Goal: Information Seeking & Learning: Understand process/instructions

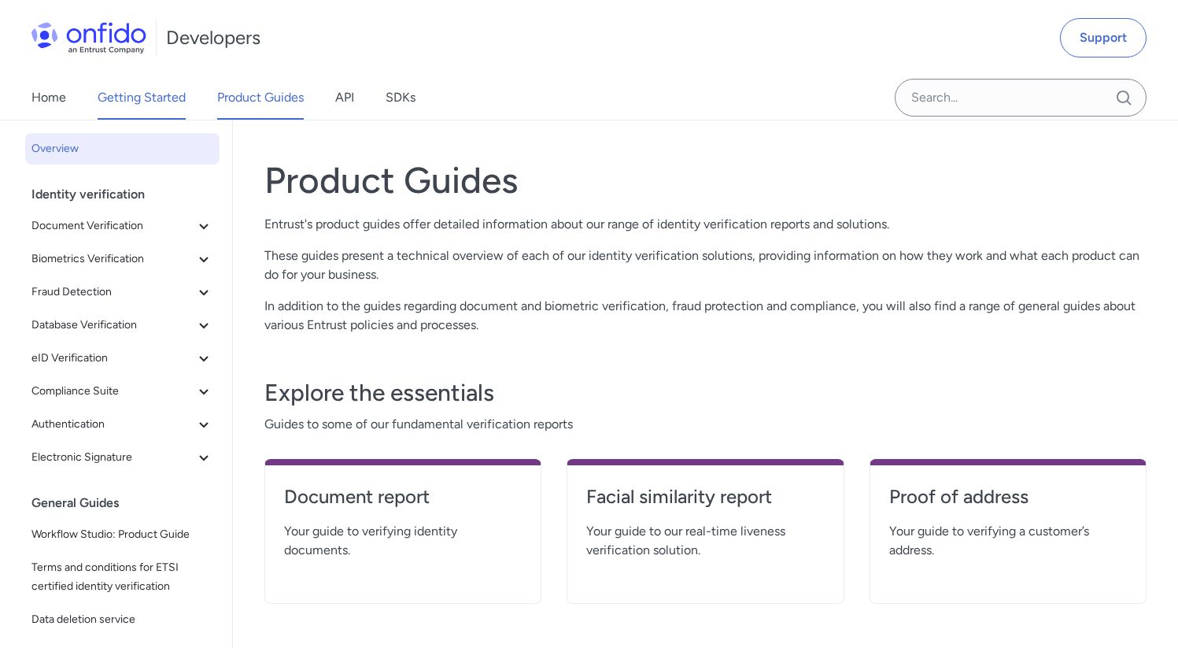
click at [158, 96] on link "Getting Started" at bounding box center [142, 98] width 88 height 44
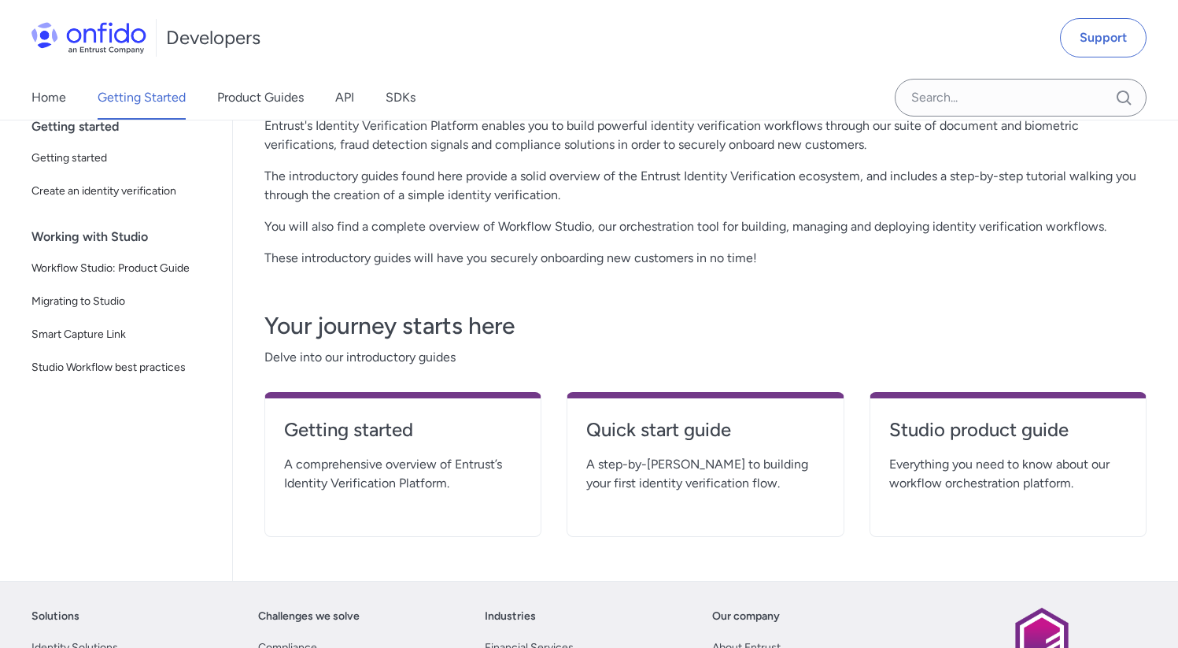
scroll to position [99, 0]
click at [694, 434] on h4 "Quick start guide" at bounding box center [705, 428] width 238 height 25
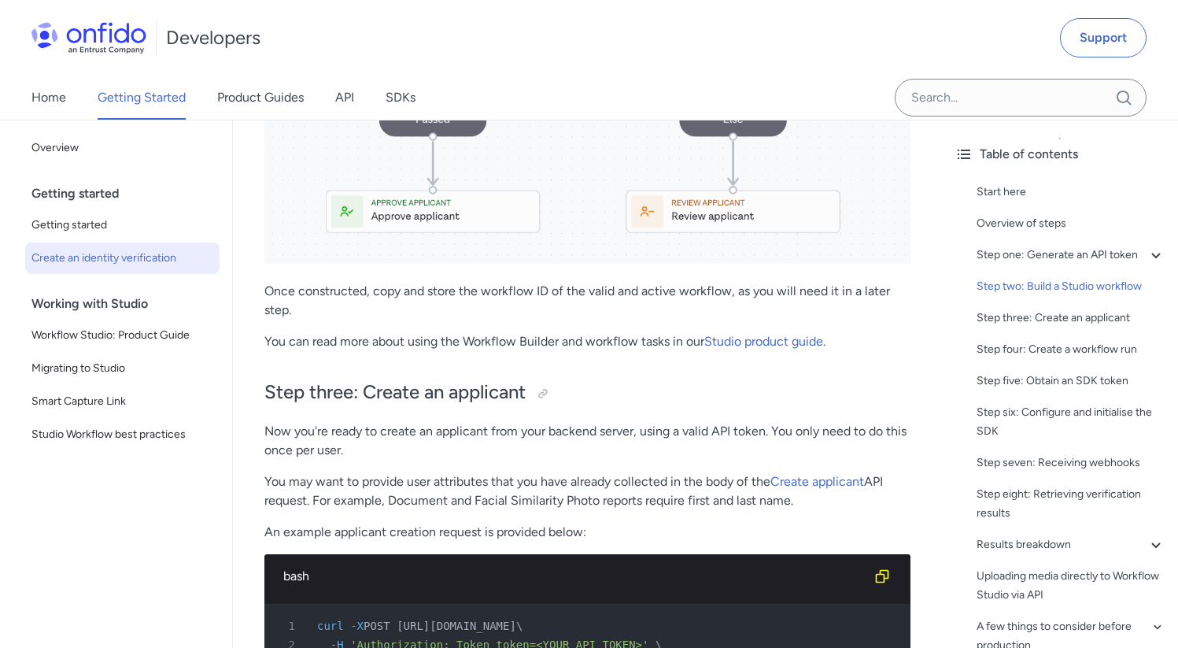
scroll to position [2390, 0]
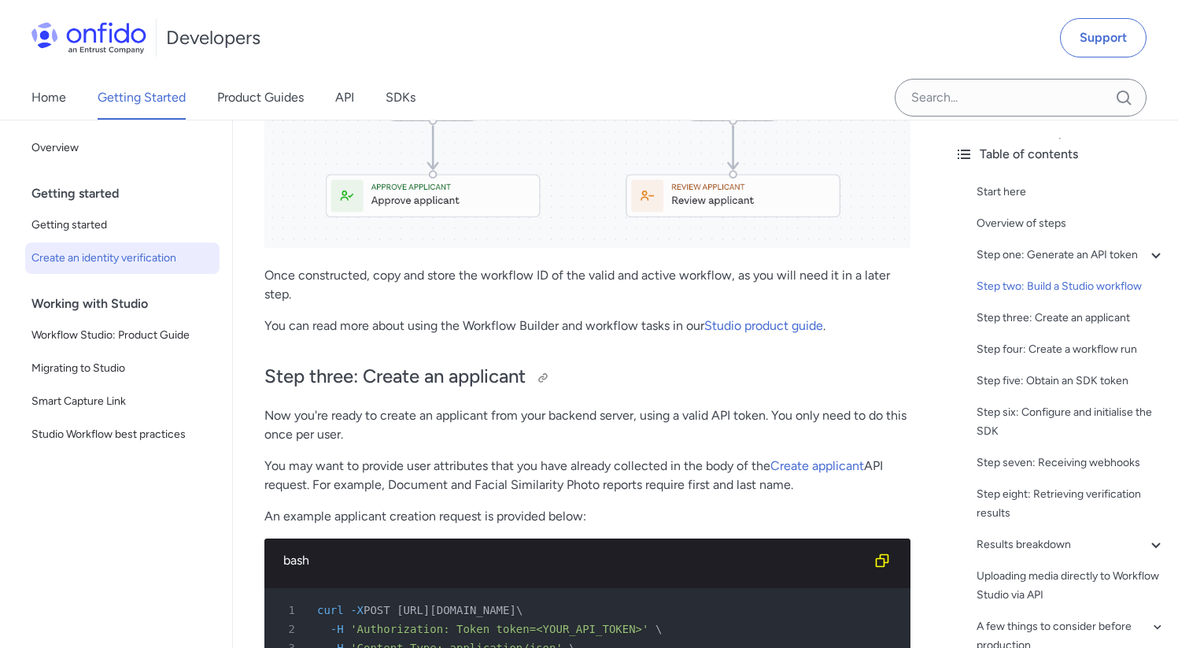
click at [638, 368] on h2 "Step three: Create an applicant" at bounding box center [587, 377] width 646 height 27
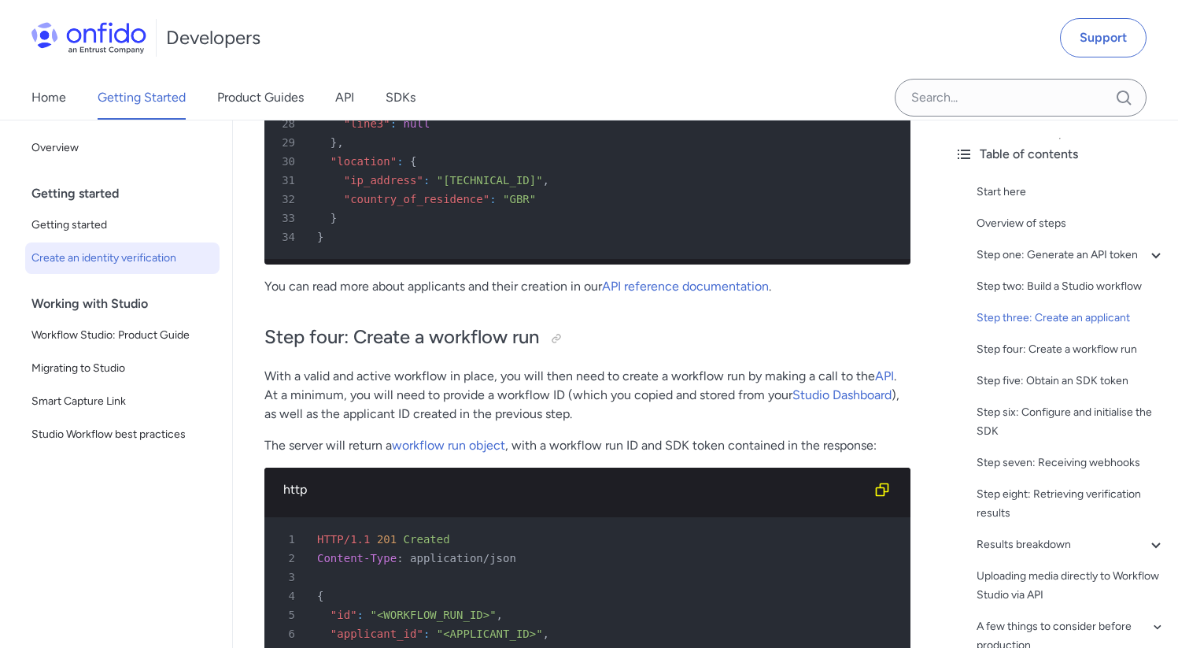
scroll to position [3845, 0]
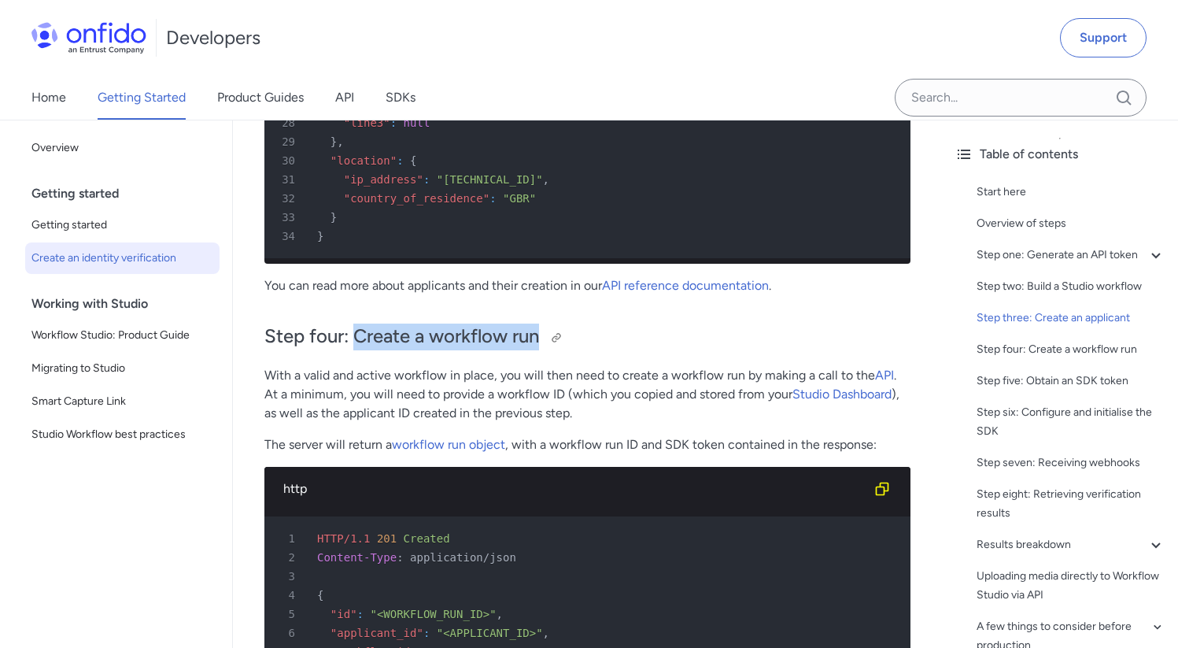
drag, startPoint x: 354, startPoint y: 363, endPoint x: 538, endPoint y: 367, distance: 184.2
click at [538, 350] on h2 "Step four: Create a workflow run" at bounding box center [587, 336] width 646 height 27
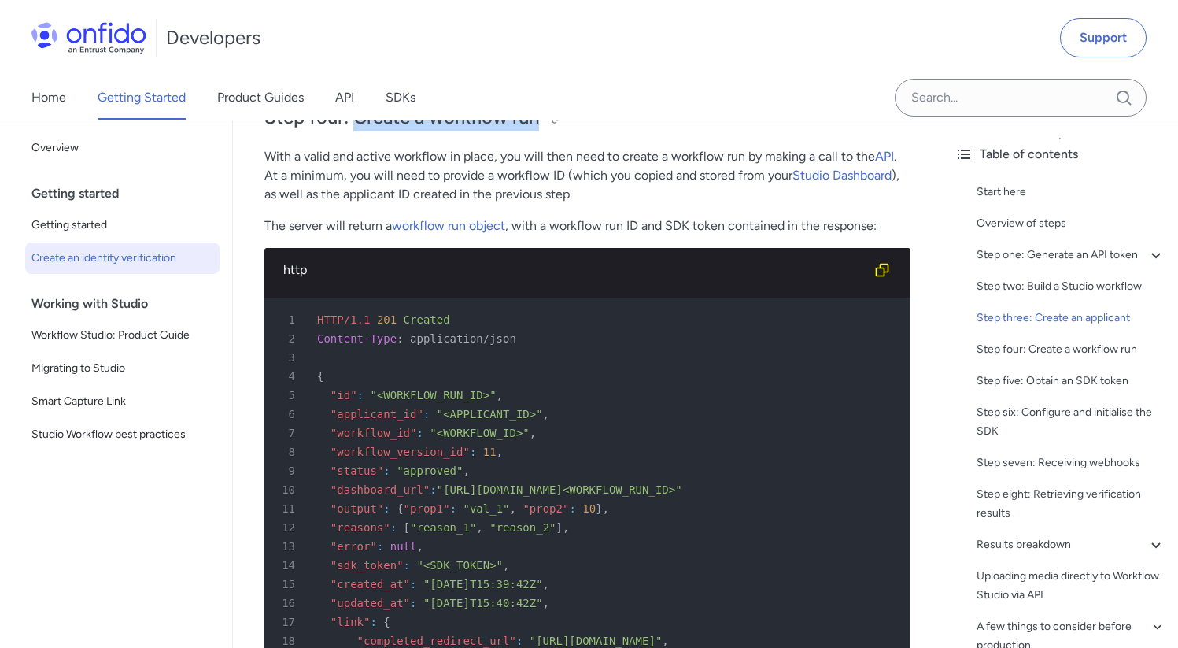
scroll to position [4068, 0]
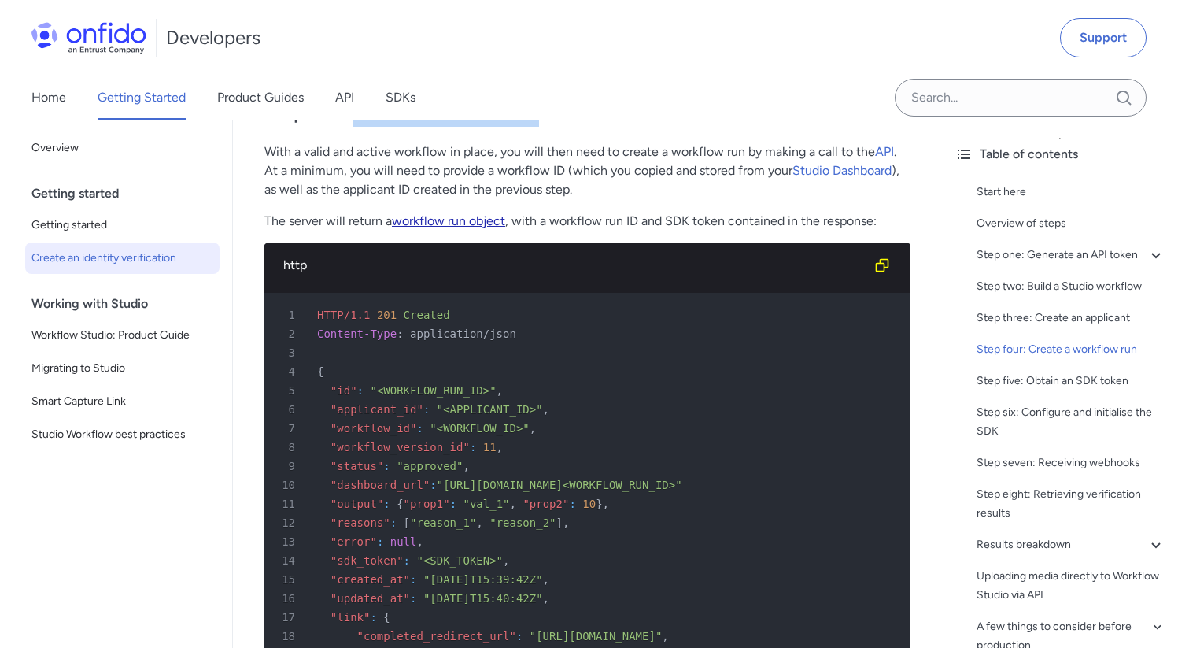
click at [461, 228] on link "workflow run object" at bounding box center [448, 220] width 113 height 15
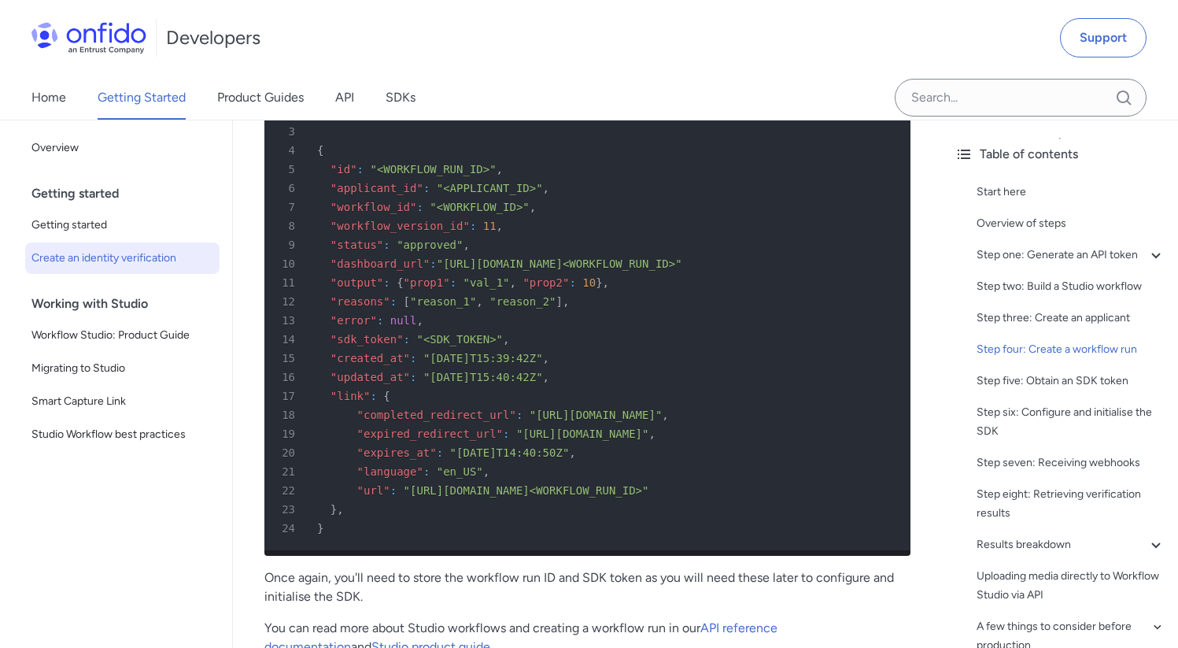
scroll to position [4290, 0]
drag, startPoint x: 682, startPoint y: 516, endPoint x: 411, endPoint y: 517, distance: 271.5
click at [411, 496] on span ""https://eu.onfido.app/l/<WORKFLOW_RUN_ID>"" at bounding box center [527, 489] width 246 height 13
click at [621, 367] on div "15 "created_at" : "2022-06-28T15:39:42Z" ," at bounding box center [580, 357] width 618 height 19
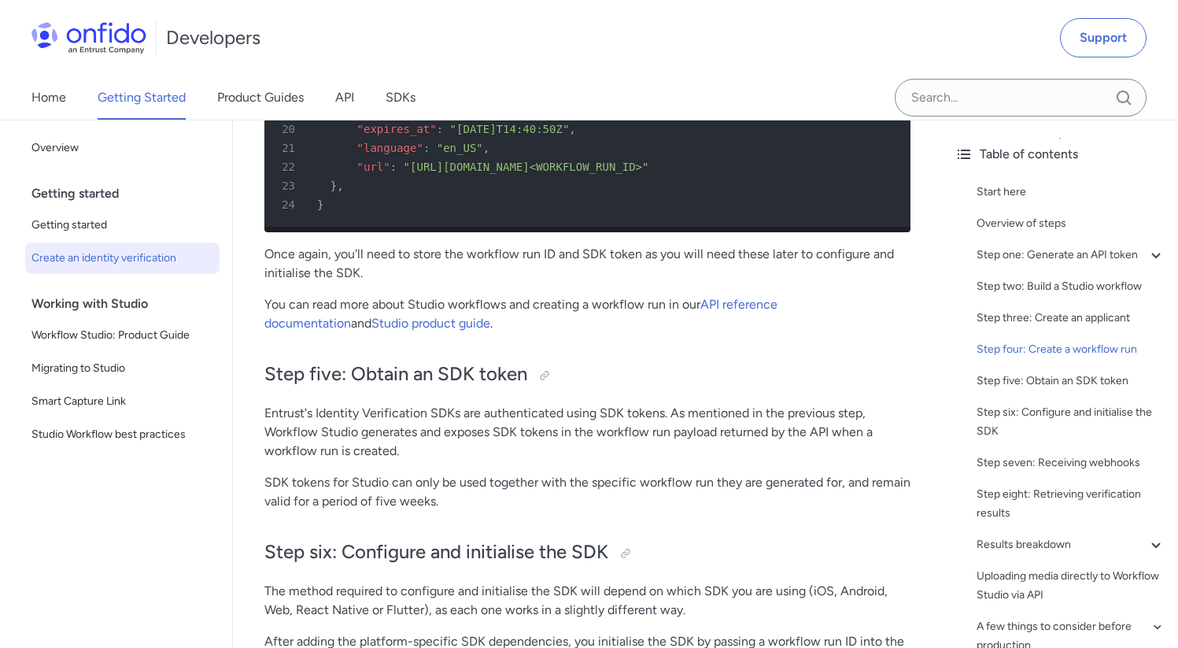
scroll to position [4634, 0]
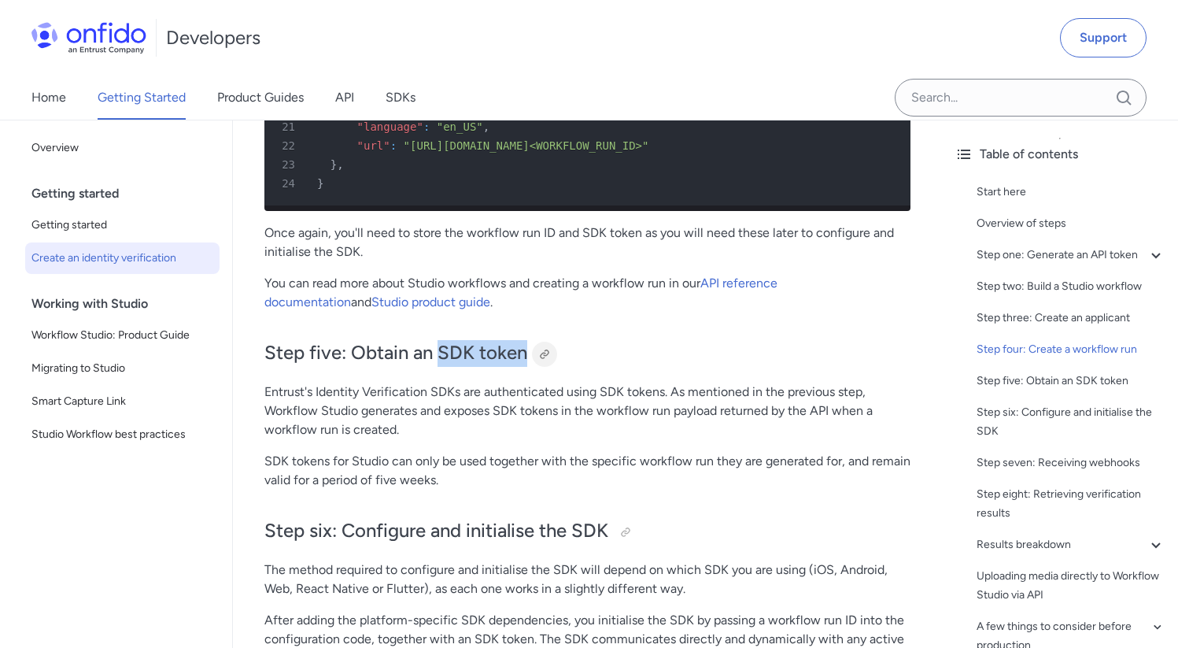
drag, startPoint x: 439, startPoint y: 396, endPoint x: 535, endPoint y: 397, distance: 96.0
click at [535, 367] on h2 "Step five: Obtain an SDK token" at bounding box center [587, 353] width 646 height 27
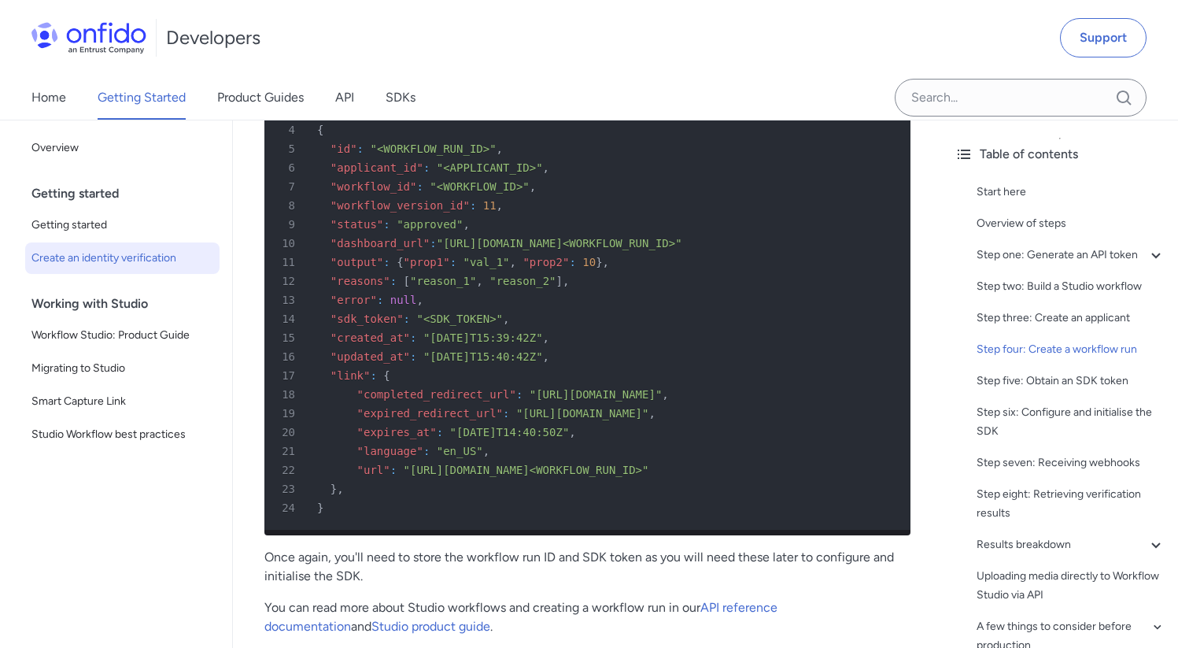
scroll to position [4308, 0]
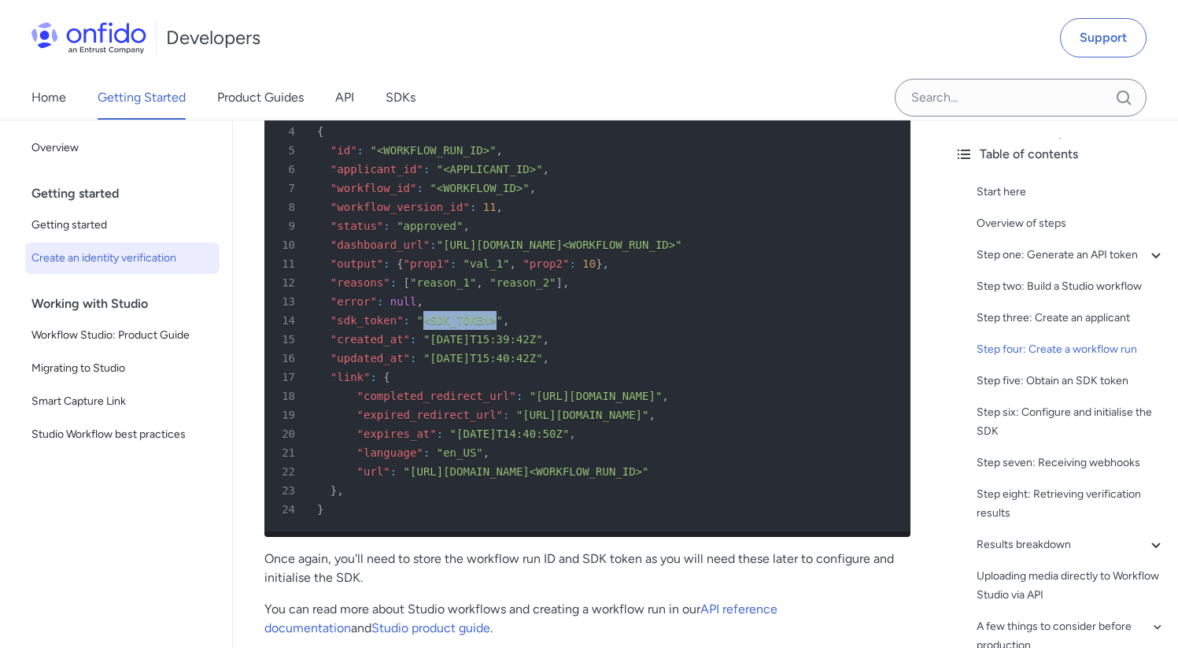
drag, startPoint x: 423, startPoint y: 349, endPoint x: 497, endPoint y: 349, distance: 74.8
click at [497, 327] on span ""<SDK_TOKEN>"" at bounding box center [459, 320] width 87 height 13
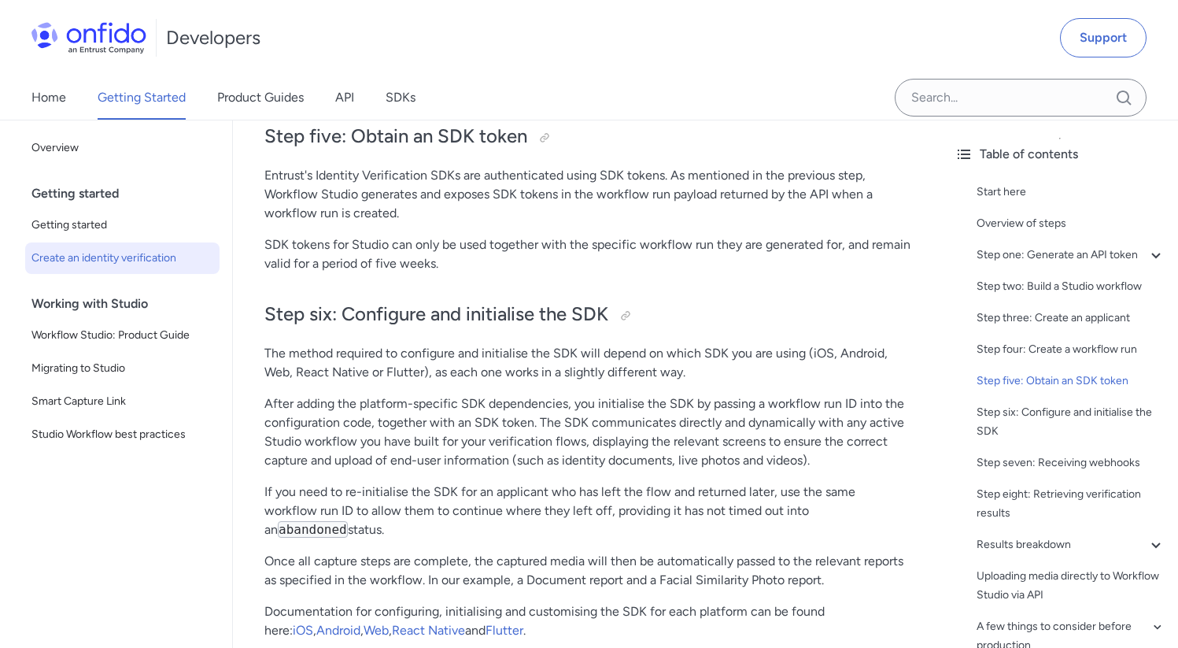
scroll to position [4852, 0]
drag, startPoint x: 468, startPoint y: 353, endPoint x: 608, endPoint y: 353, distance: 140.9
click at [608, 327] on h2 "Step six: Configure and initialise the SDK" at bounding box center [587, 313] width 646 height 27
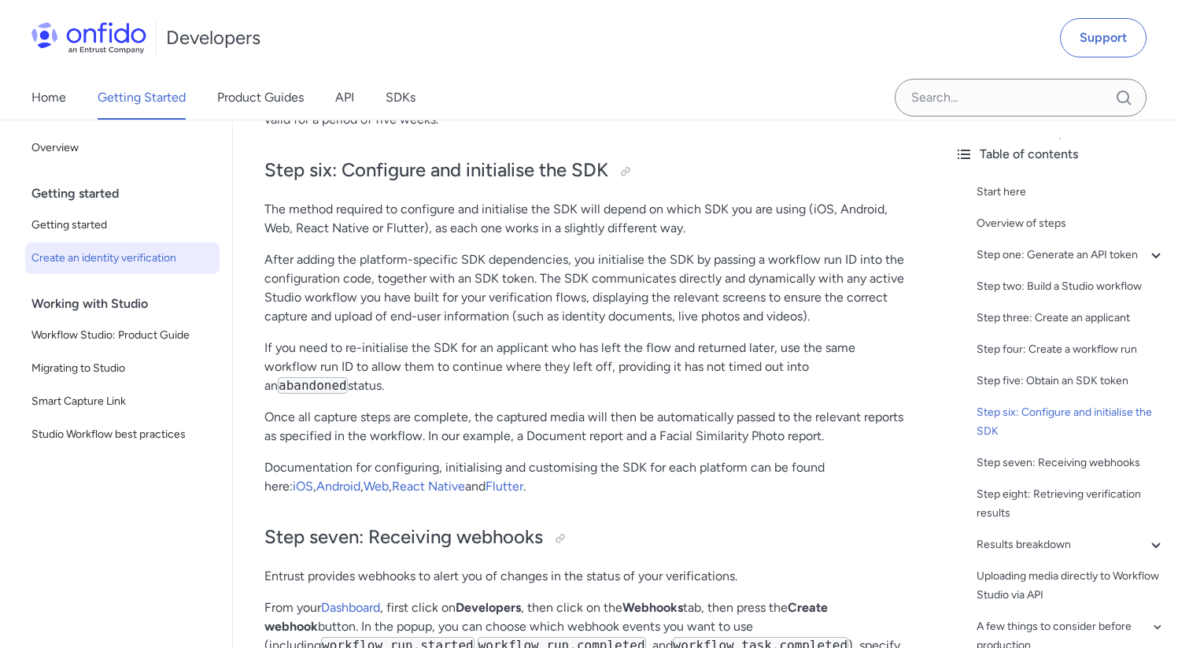
scroll to position [5021, 0]
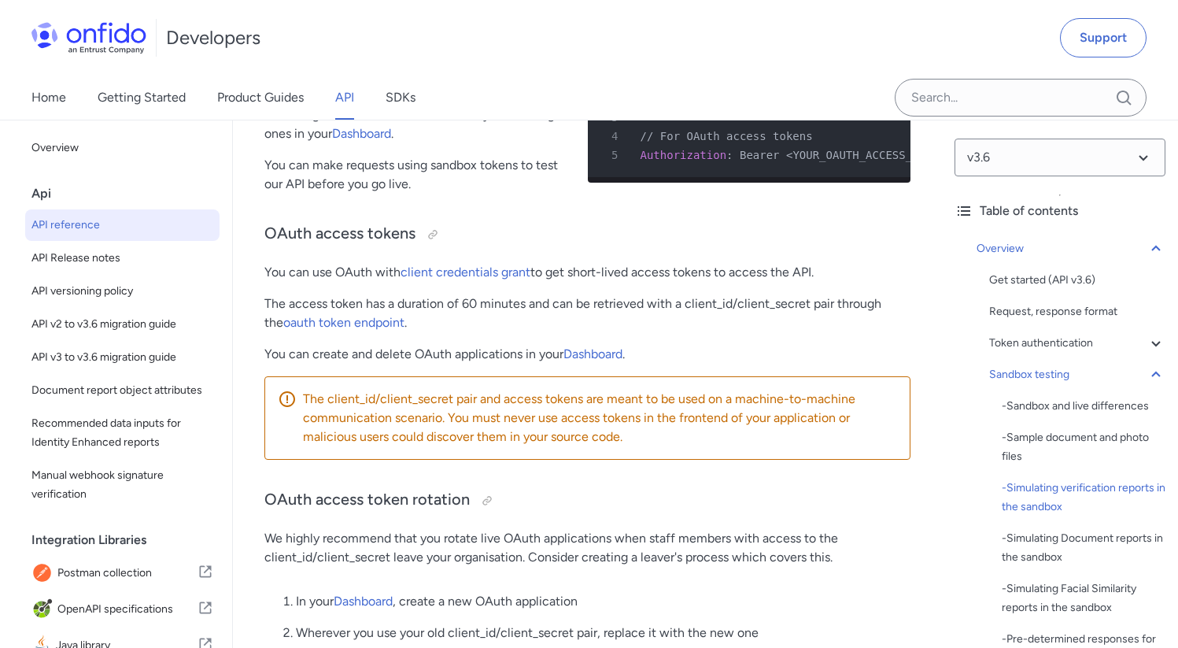
scroll to position [3942, 0]
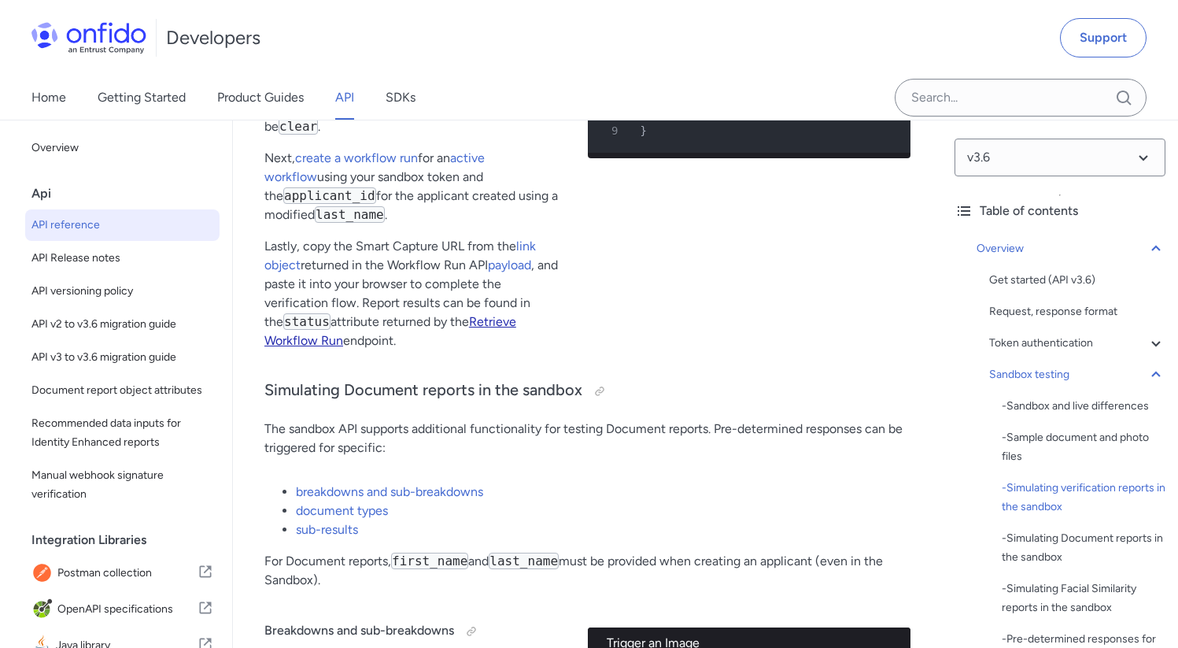
click at [488, 330] on link "Retrieve Workflow Run" at bounding box center [390, 331] width 252 height 34
